Goal: Transaction & Acquisition: Purchase product/service

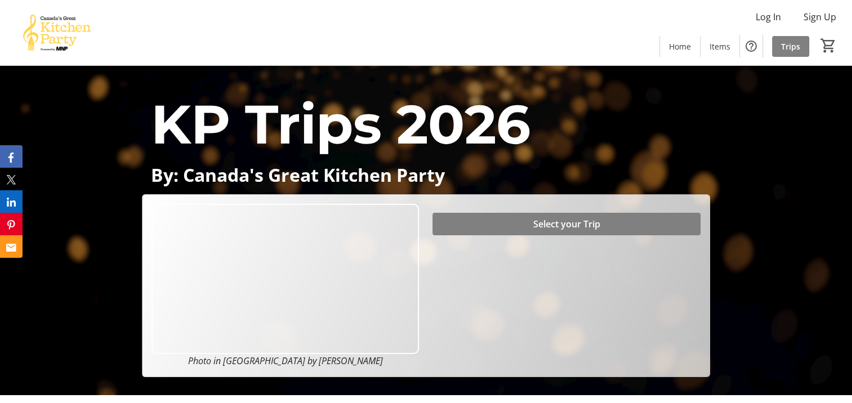
scroll to position [7, 0]
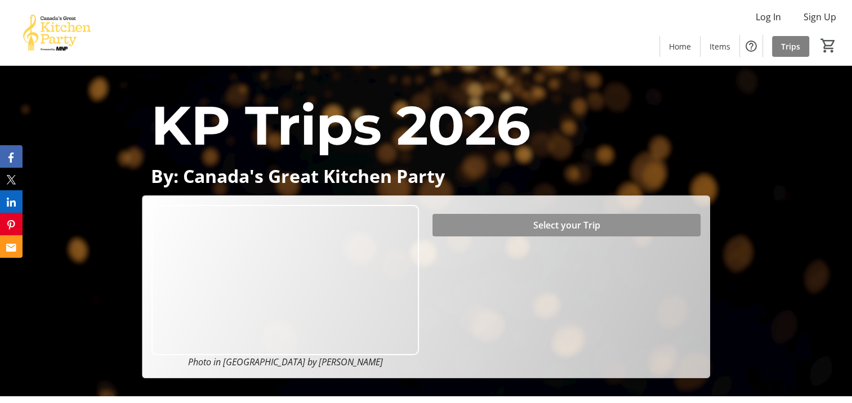
click at [567, 220] on span "Select your Trip" at bounding box center [566, 226] width 67 height 14
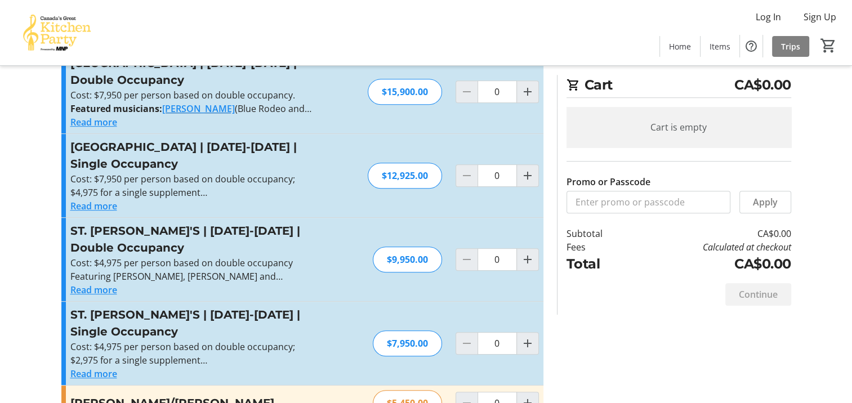
scroll to position [559, 0]
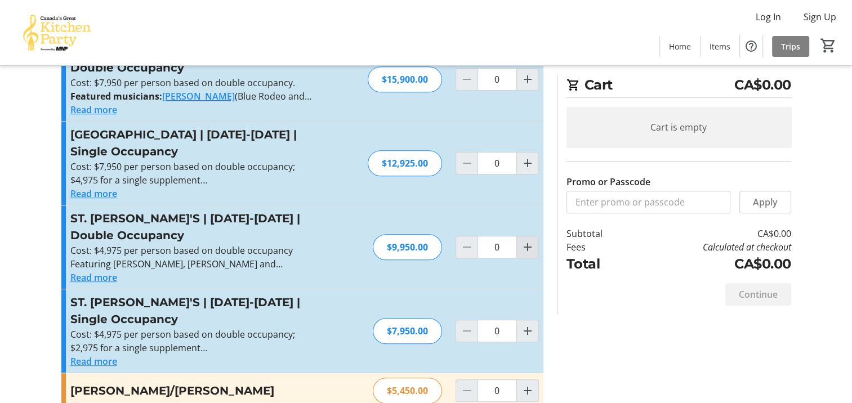
click at [527, 241] on mat-icon "Increment by one" at bounding box center [528, 248] width 14 height 14
type input "1"
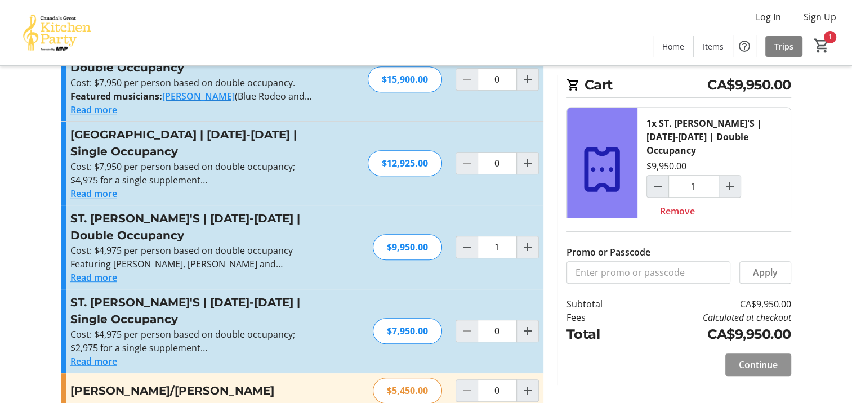
click at [750, 353] on span at bounding box center [759, 365] width 66 height 27
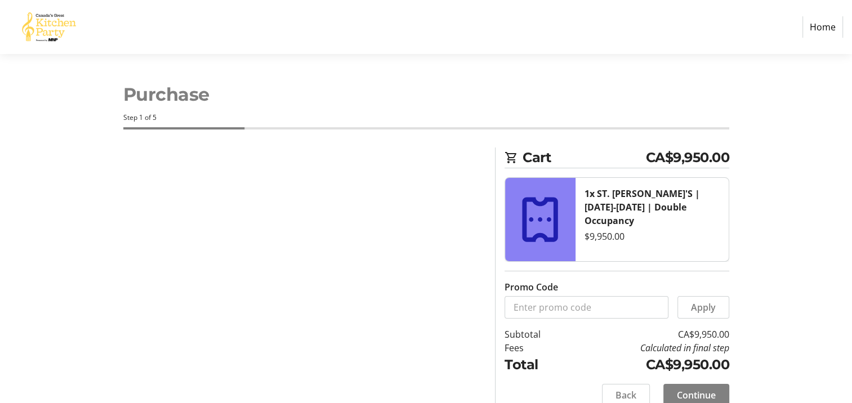
select select "CA"
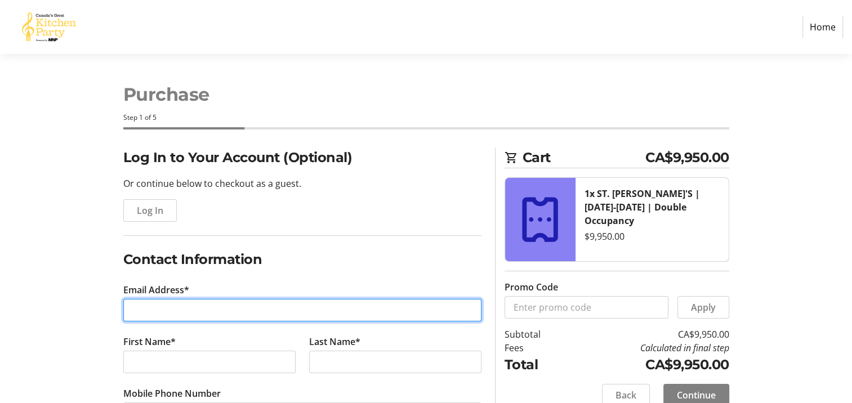
click at [178, 314] on input "Email Address*" at bounding box center [302, 310] width 358 height 23
type input "[EMAIL_ADDRESS][DOMAIN_NAME]"
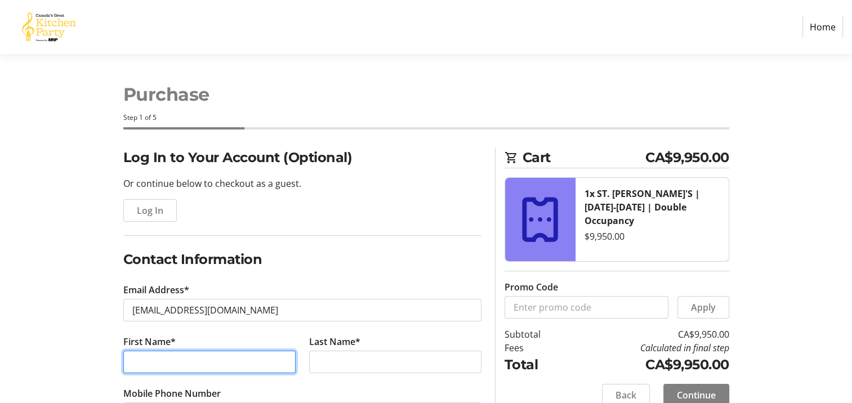
type input "[PERSON_NAME]"
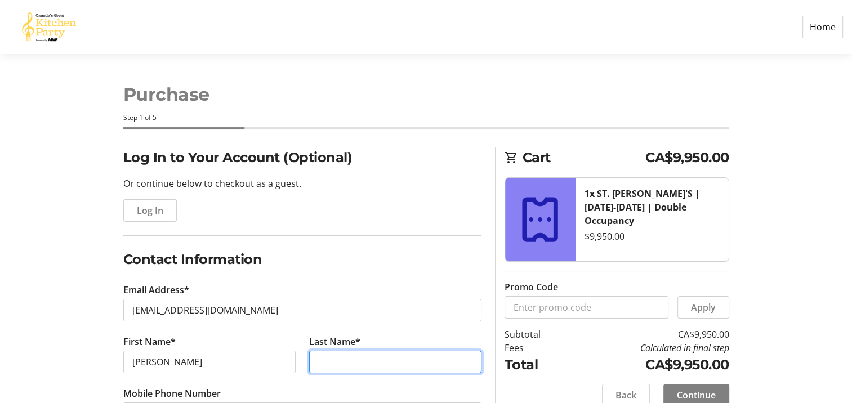
type input "[PERSON_NAME]"
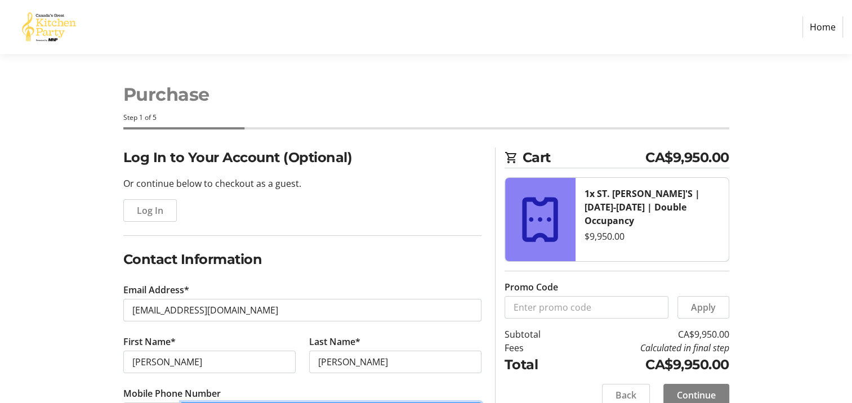
type input "[PHONE_NUMBER]"
type input "[PERSON_NAME]"
type input "1422 [GEOGRAPHIC_DATA] CIR"
type input "Undefined"
type input "[GEOGRAPHIC_DATA]"
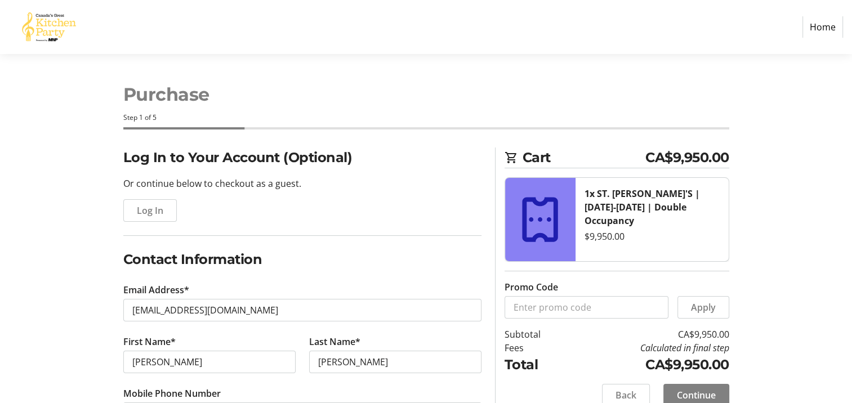
type input "34689"
select select "US"
select select "FL"
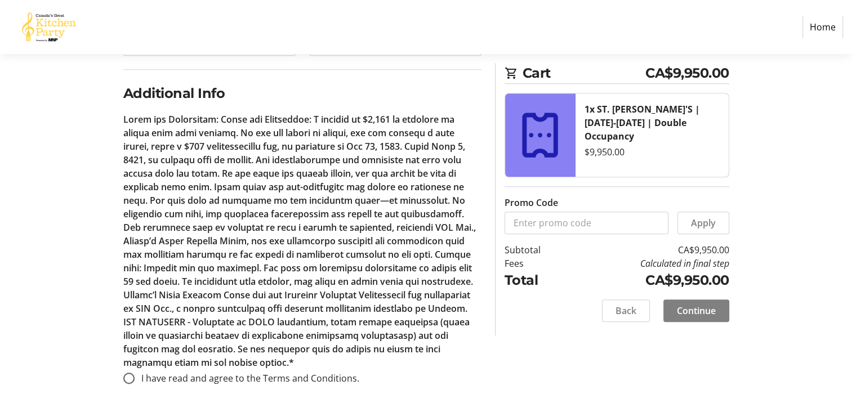
scroll to position [660, 0]
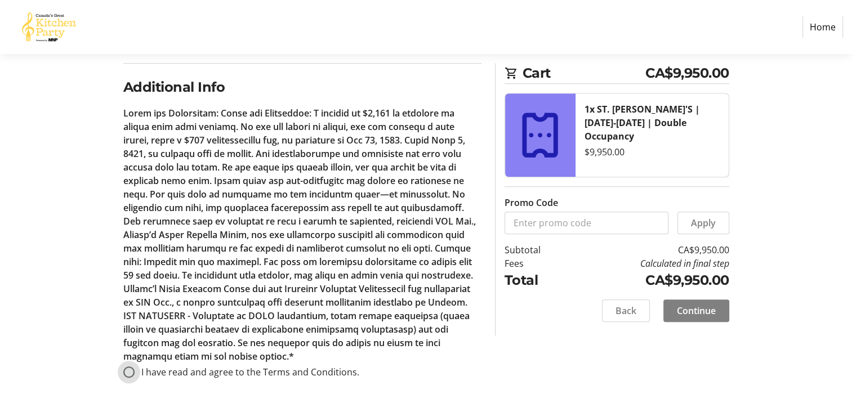
click at [128, 368] on input "I have read and agree to the Terms and Conditions." at bounding box center [128, 372] width 11 height 11
radio input "true"
click at [701, 311] on span "Continue" at bounding box center [696, 311] width 39 height 14
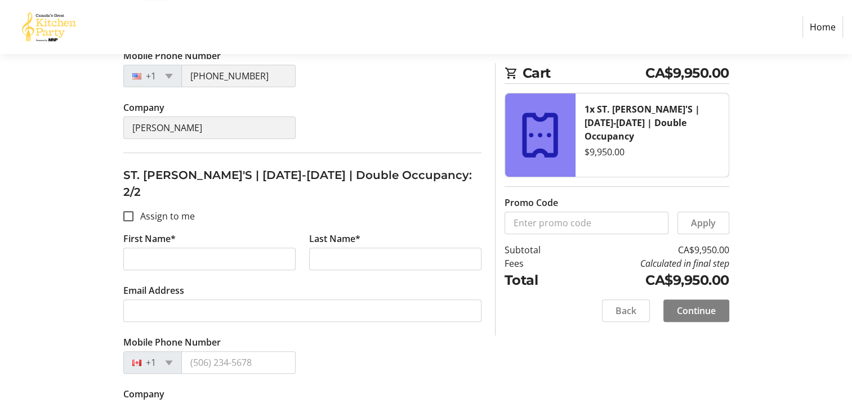
scroll to position [384, 0]
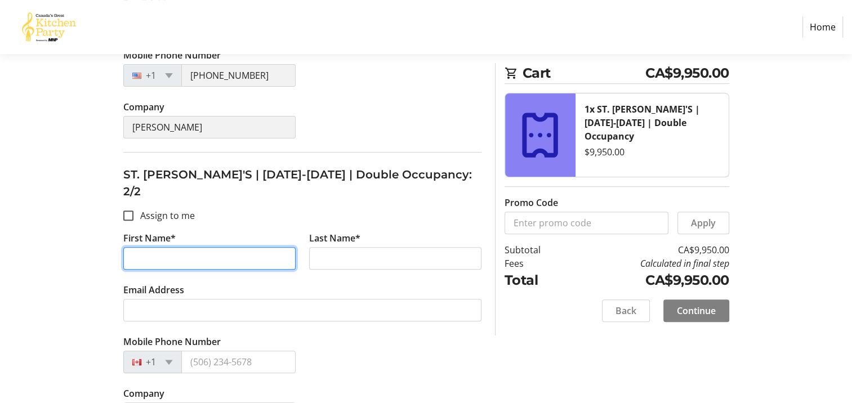
click at [139, 247] on input "First Name*" at bounding box center [209, 258] width 172 height 23
type input "[PERSON_NAME]"
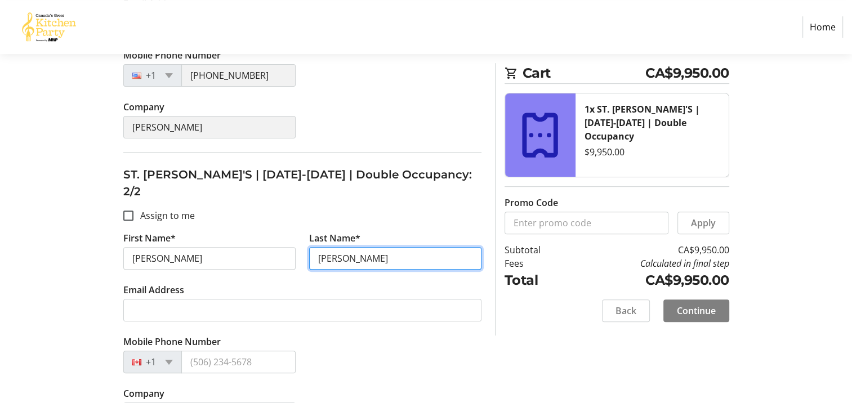
type input "[PERSON_NAME]"
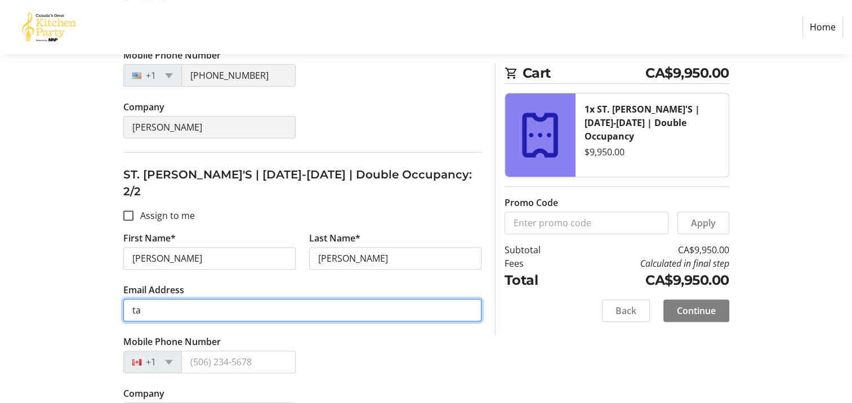
type input "[EMAIL_ADDRESS][DOMAIN_NAME]"
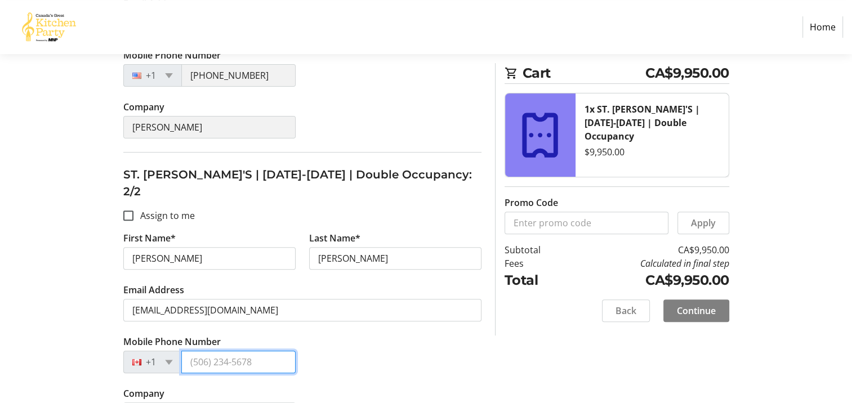
type input "[PHONE_NUMBER]"
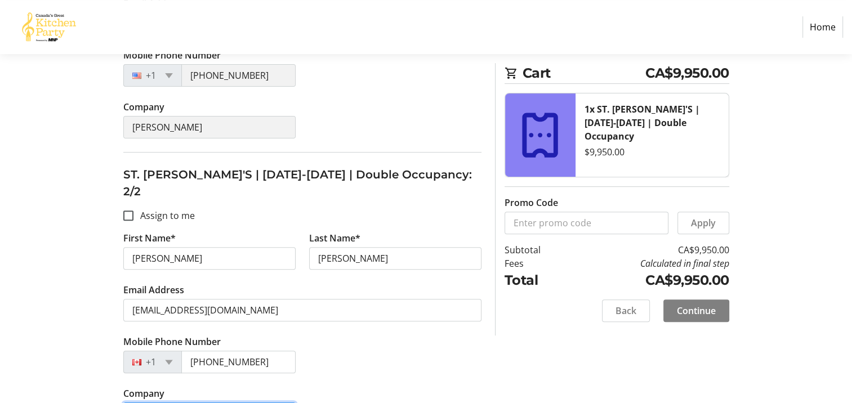
type input "[PERSON_NAME]"
click at [128, 211] on input "Assign to me" at bounding box center [128, 216] width 10 height 10
checkbox input "true"
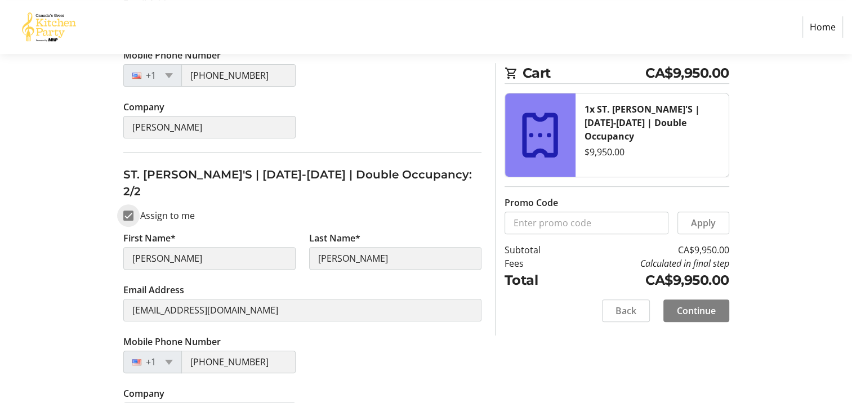
type input "[PERSON_NAME]"
click at [130, 211] on input "Assign to me" at bounding box center [128, 216] width 10 height 10
checkbox input "false"
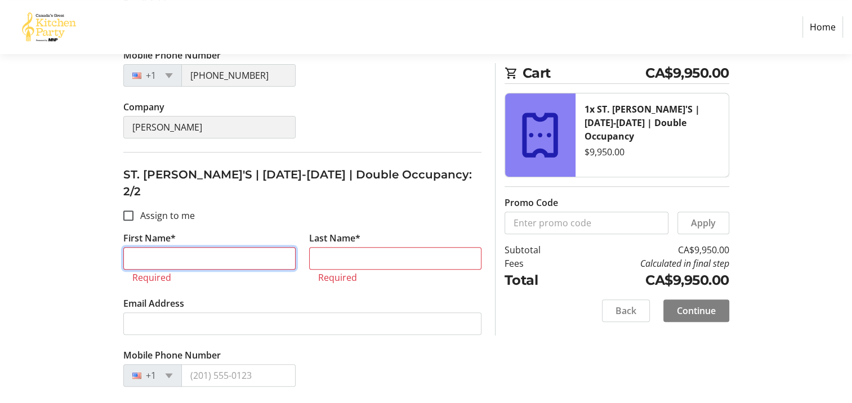
click at [153, 247] on input "First Name*" at bounding box center [209, 258] width 172 height 23
type input "[PERSON_NAME]"
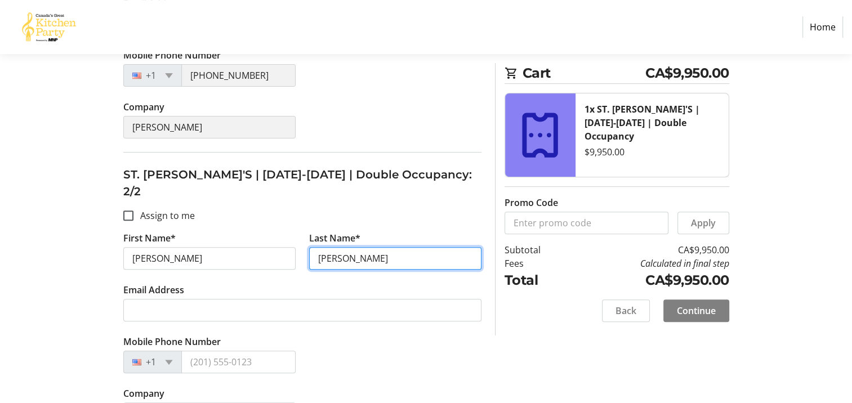
type input "[PERSON_NAME]"
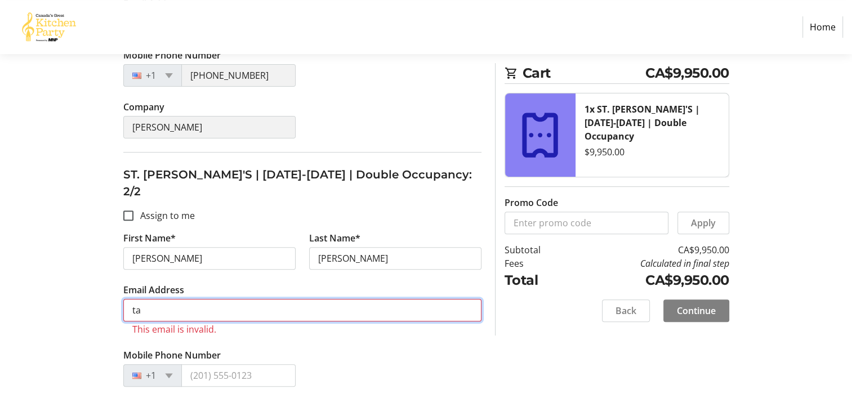
type input "[EMAIL_ADDRESS][DOMAIN_NAME]"
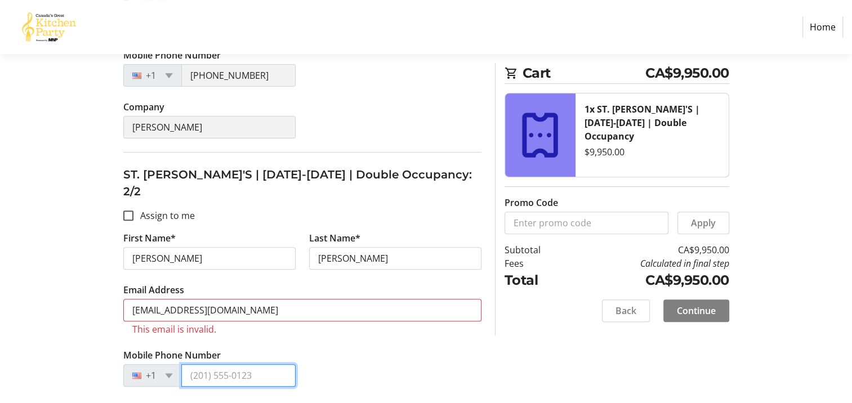
type input "[PHONE_NUMBER]"
type input "[PERSON_NAME]"
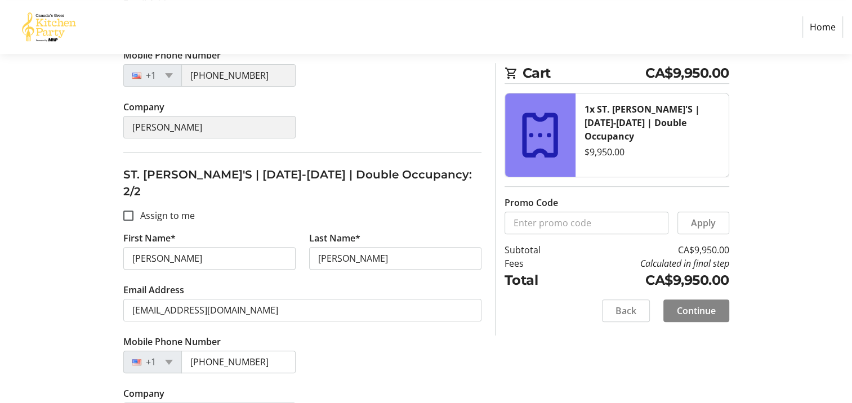
click at [699, 302] on span at bounding box center [697, 310] width 66 height 27
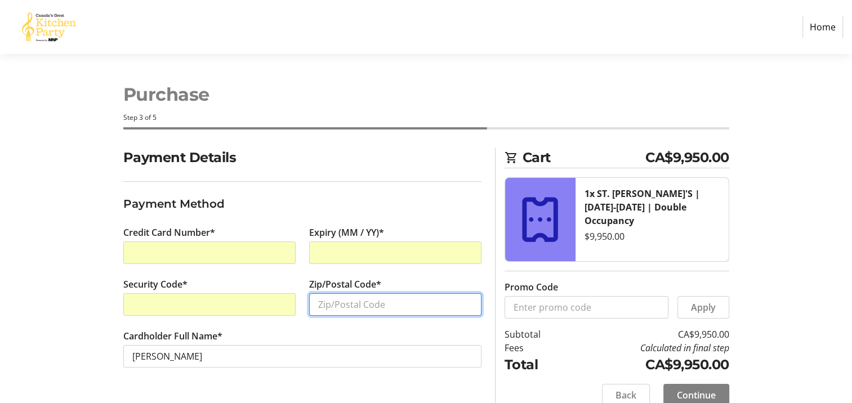
click at [336, 305] on input "Zip/Postal Code*" at bounding box center [395, 304] width 172 height 23
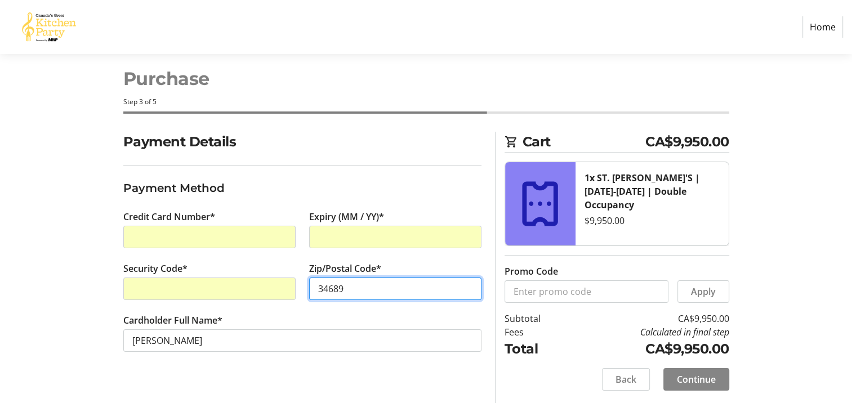
type input "34689"
click at [690, 375] on span "Continue" at bounding box center [696, 380] width 39 height 14
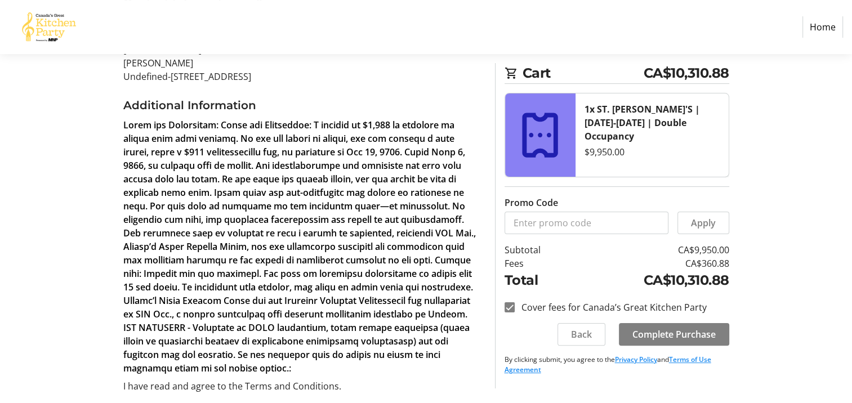
scroll to position [202, 0]
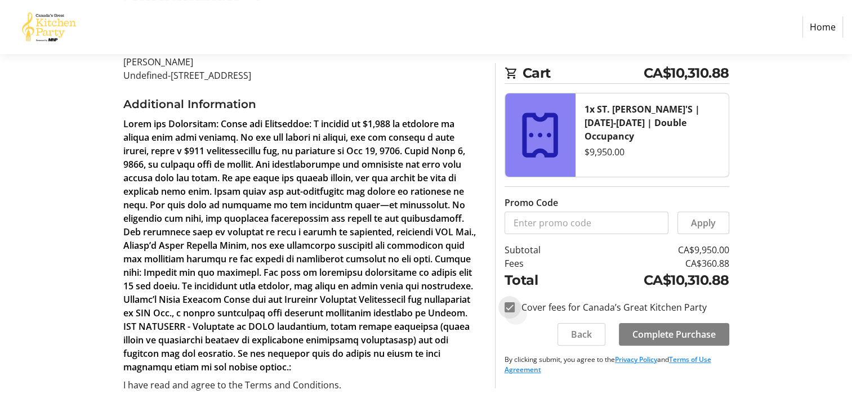
click at [510, 308] on input "Cover fees for Canada’s Great Kitchen Party" at bounding box center [510, 308] width 10 height 10
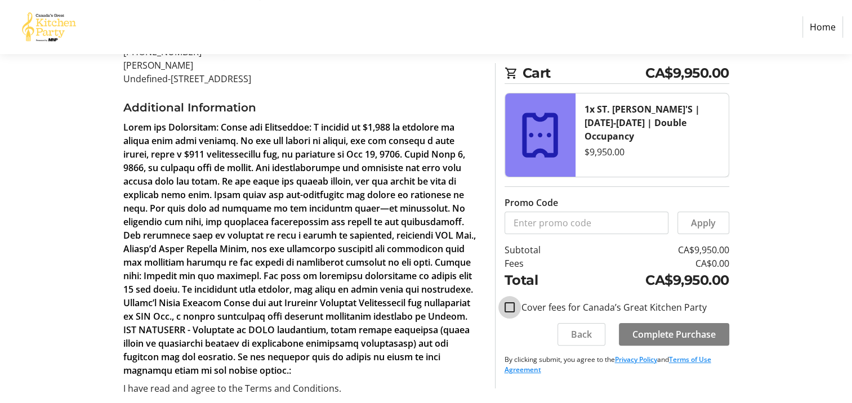
scroll to position [201, 0]
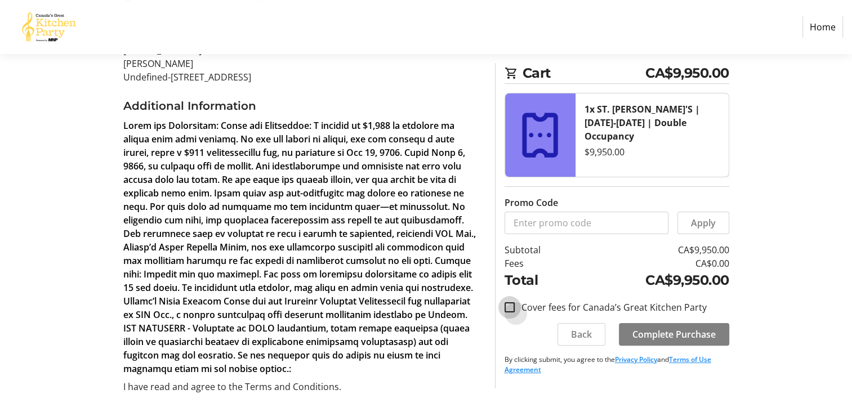
click at [509, 306] on input "Cover fees for Canada’s Great Kitchen Party" at bounding box center [510, 308] width 10 height 10
drag, startPoint x: 702, startPoint y: 260, endPoint x: 731, endPoint y: 260, distance: 29.3
click at [731, 260] on div "Cart CA$10,310.88 1x ST. [PERSON_NAME]'S | [DATE]-[DATE] | Double Occupancy $9,…" at bounding box center [612, 226] width 248 height 326
drag, startPoint x: 731, startPoint y: 260, endPoint x: 704, endPoint y: 265, distance: 27.5
click at [704, 265] on td "CA$360.88" at bounding box center [650, 264] width 158 height 14
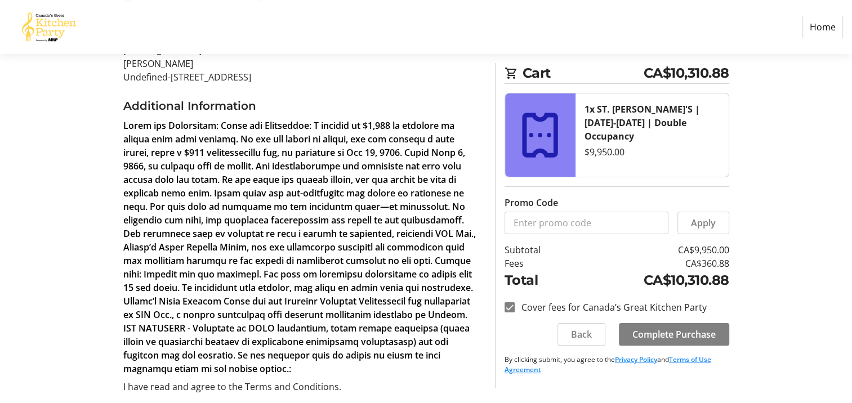
click at [763, 291] on div "Order Summary Contact Information [PERSON_NAME] [EMAIL_ADDRESS][DOMAIN_NAME] [P…" at bounding box center [427, 231] width 744 height 568
click at [510, 309] on input "Cover fees for Canada’s Great Kitchen Party" at bounding box center [510, 308] width 10 height 10
click at [509, 305] on input "Cover fees for Canada’s Great Kitchen Party" at bounding box center [510, 308] width 10 height 10
checkbox input "true"
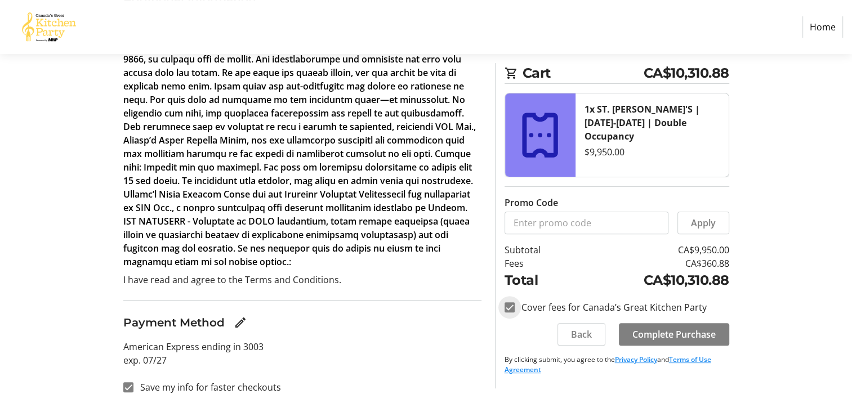
scroll to position [312, 0]
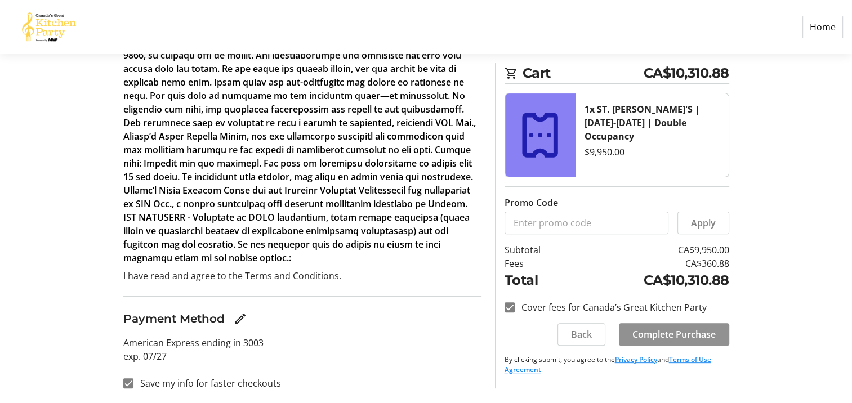
click at [665, 332] on span "Complete Purchase" at bounding box center [674, 335] width 83 height 14
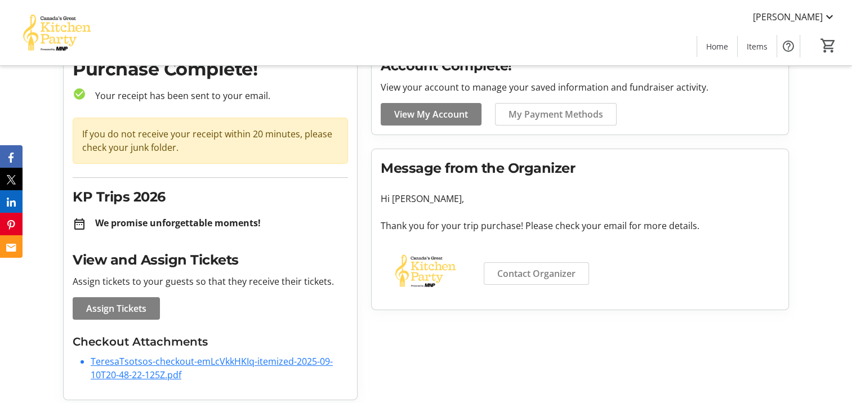
scroll to position [62, 0]
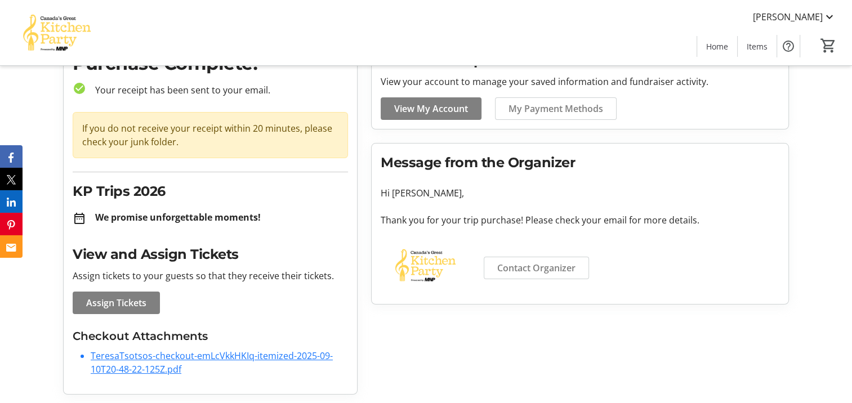
click at [163, 356] on link "TeresaTsotsos-checkout-emLcVkkHKIq-itemized-2025-09-10T20-48-22-125Z.pdf" at bounding box center [212, 363] width 242 height 26
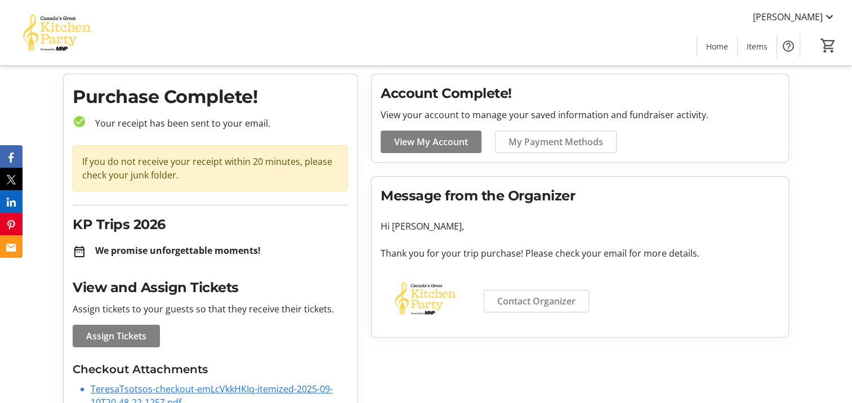
scroll to position [0, 0]
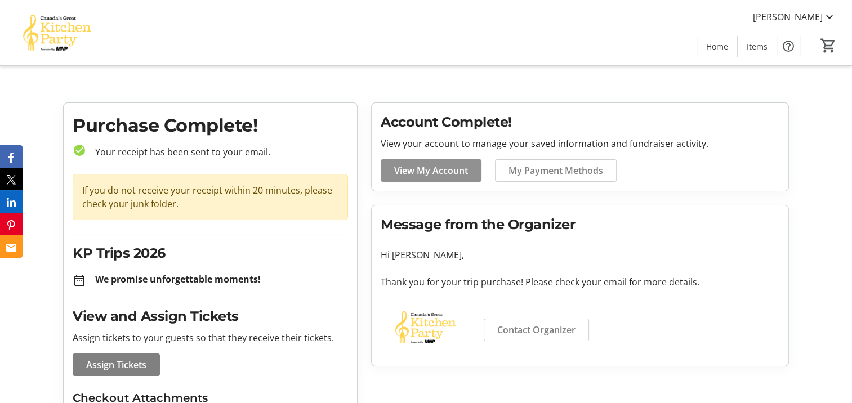
click at [417, 170] on span "View My Account" at bounding box center [431, 171] width 74 height 14
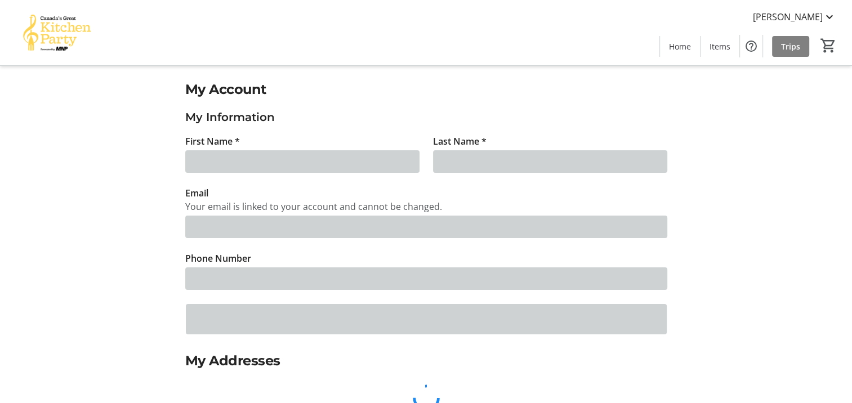
type input "[PERSON_NAME]"
type input "[EMAIL_ADDRESS][DOMAIN_NAME]"
type input "[PHONE_NUMBER]"
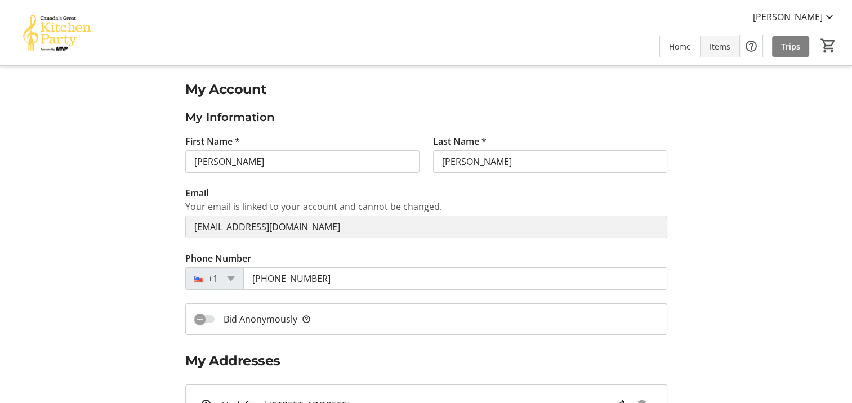
click at [723, 42] on span "Items" at bounding box center [720, 47] width 21 height 12
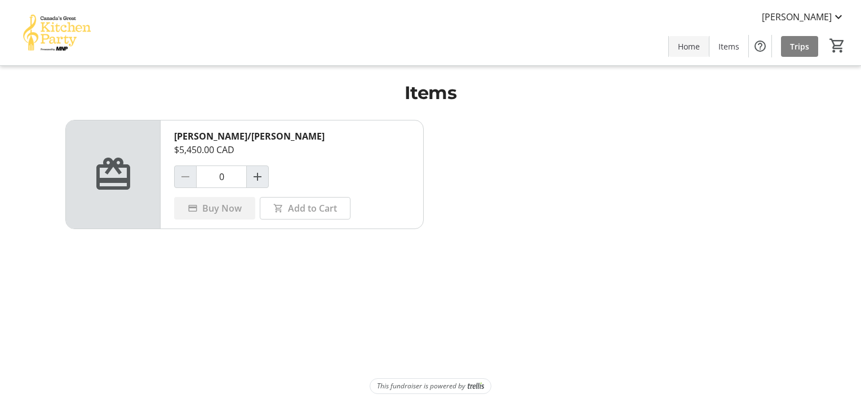
click at [688, 41] on span "Home" at bounding box center [689, 47] width 22 height 12
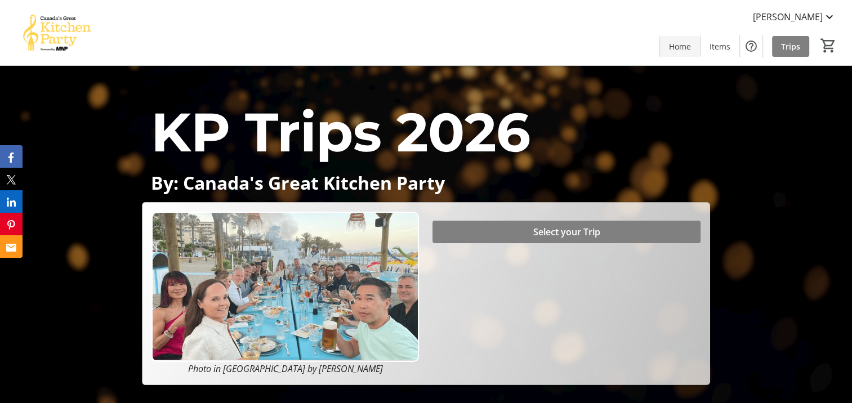
click at [682, 43] on span "Home" at bounding box center [680, 47] width 22 height 12
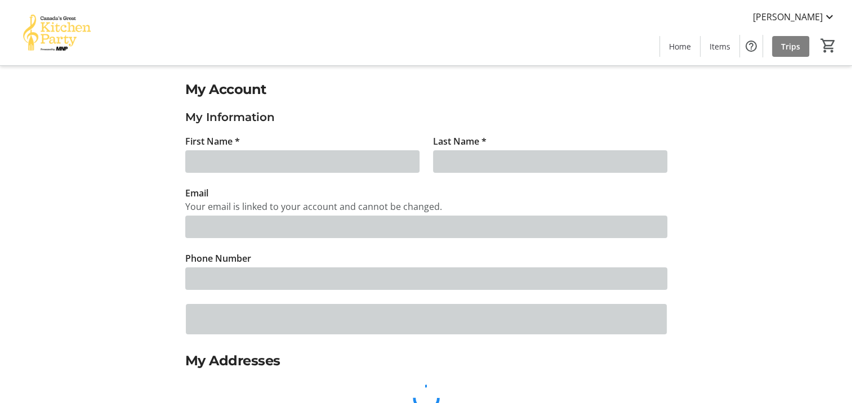
type input "[PERSON_NAME]"
type input "[EMAIL_ADDRESS][DOMAIN_NAME]"
type input "[PHONE_NUMBER]"
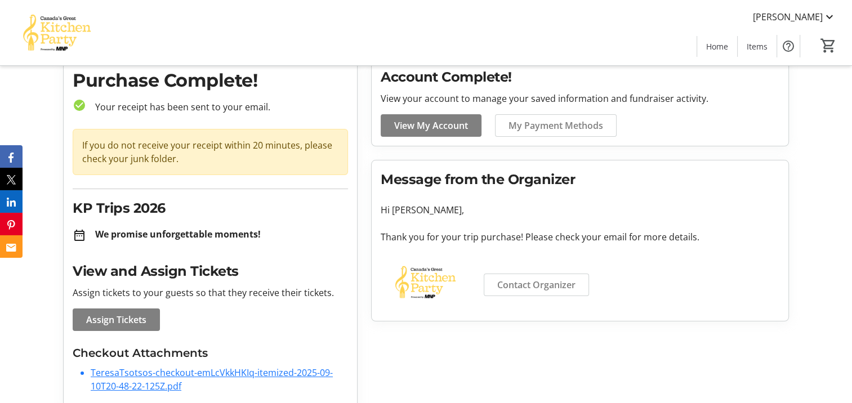
scroll to position [62, 0]
